Goal: Information Seeking & Learning: Learn about a topic

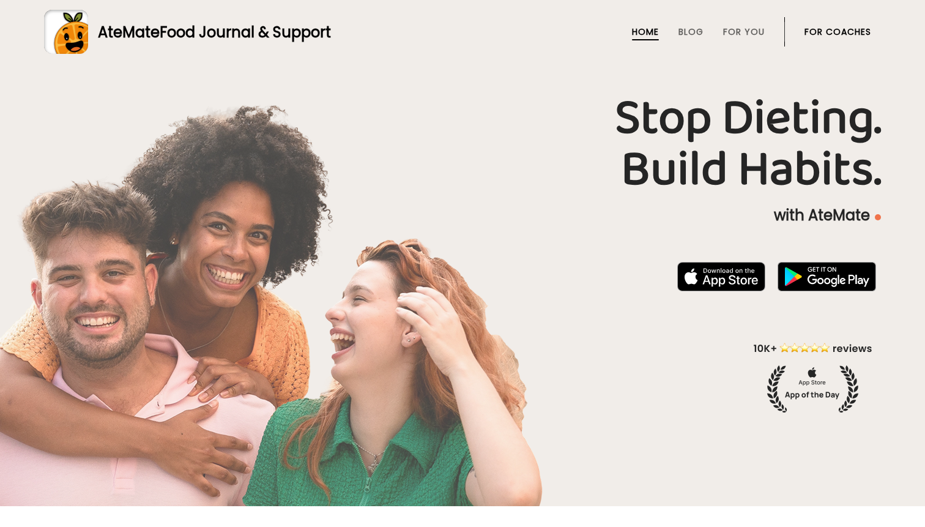
click at [577, 185] on h1 "Stop Dieting. Build Habits." at bounding box center [462, 144] width 837 height 103
click at [599, 213] on p "with AteMate" at bounding box center [462, 215] width 837 height 20
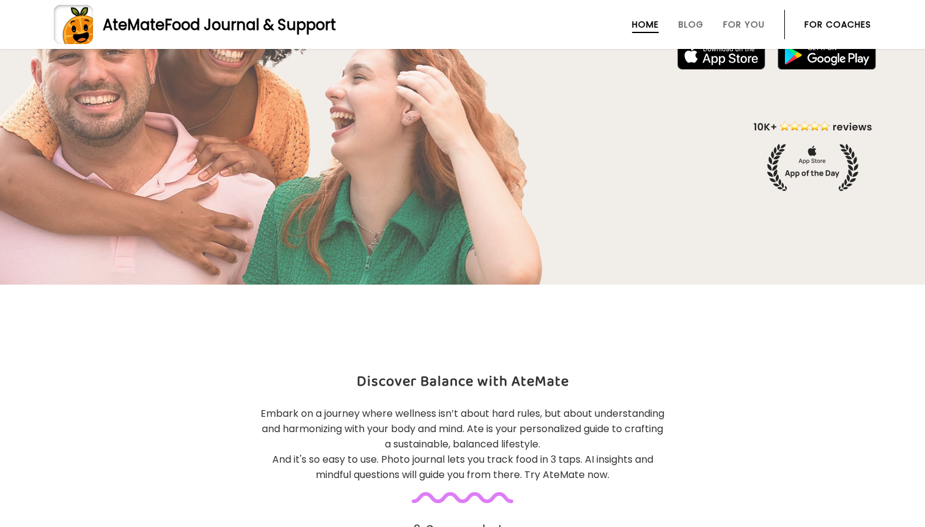
scroll to position [254, 0]
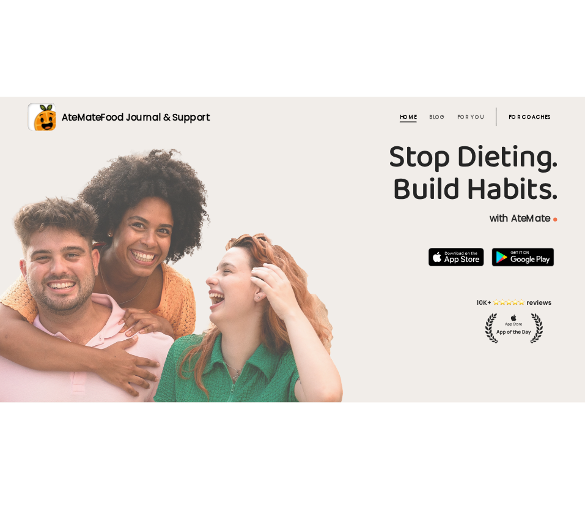
scroll to position [0, 0]
